Goal: Information Seeking & Learning: Learn about a topic

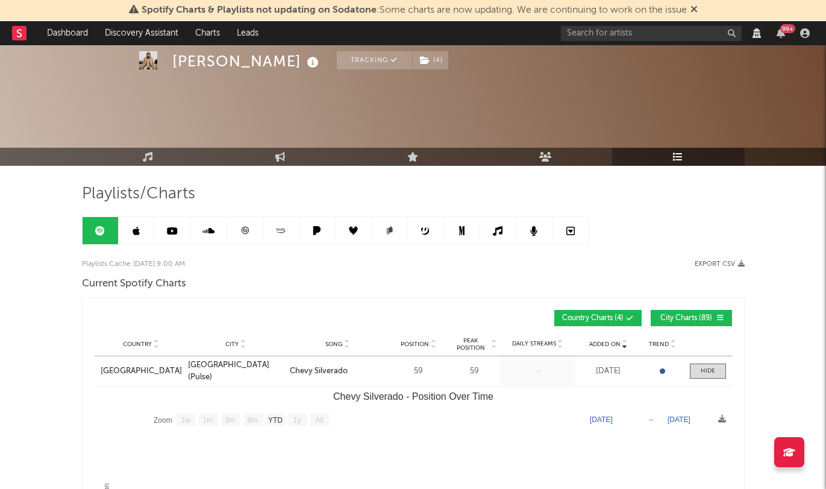
select select "1w"
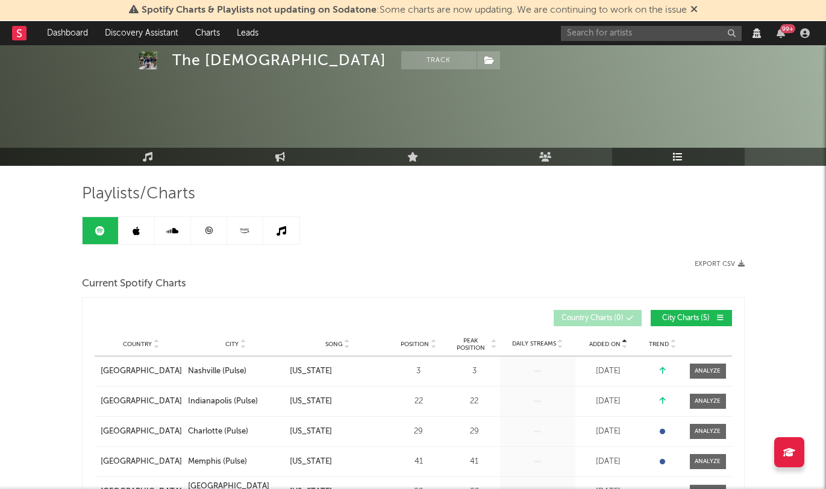
scroll to position [81, 0]
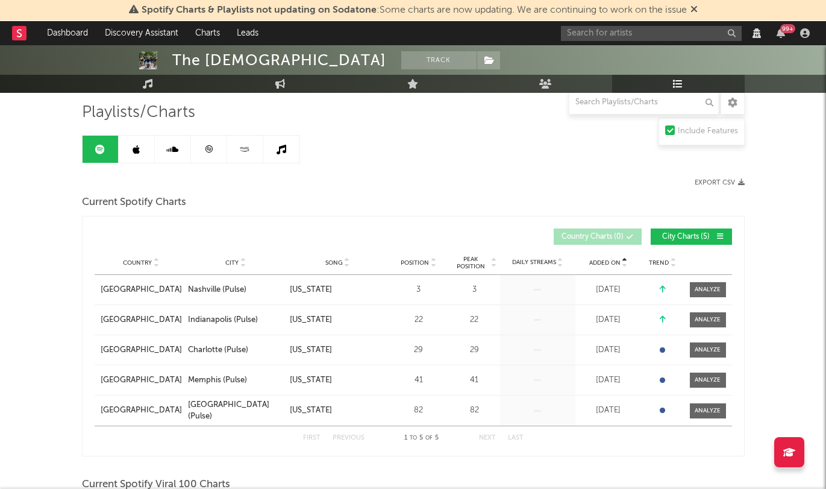
click at [265, 185] on div at bounding box center [247, 182] width 331 height 8
